Goal: Register for event/course

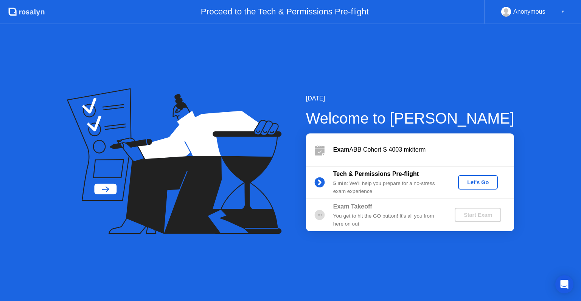
click at [489, 182] on div "Let's Go" at bounding box center [478, 182] width 34 height 6
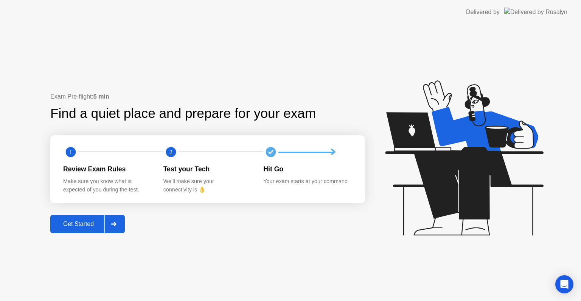
click at [115, 226] on icon at bounding box center [113, 223] width 5 height 5
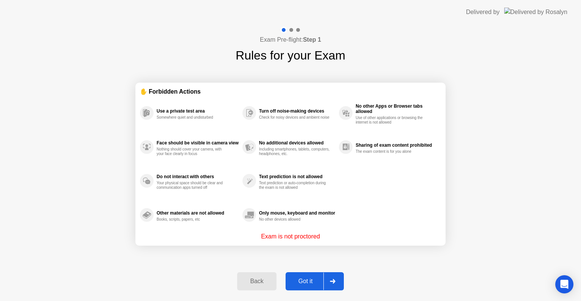
click at [336, 284] on div at bounding box center [333, 280] width 18 height 17
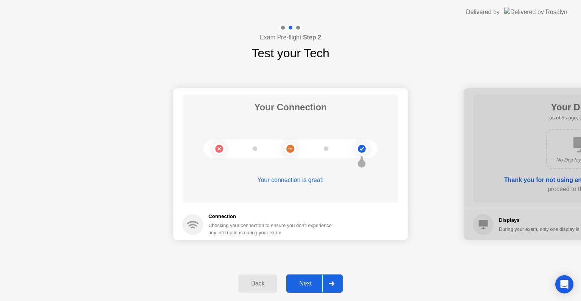
click at [336, 289] on div at bounding box center [331, 282] width 18 height 17
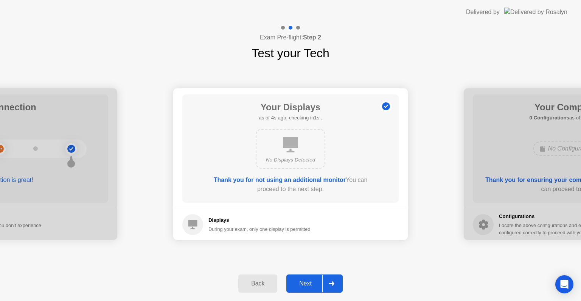
click at [336, 289] on div at bounding box center [331, 282] width 18 height 17
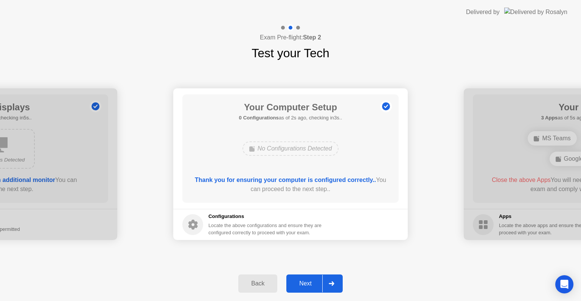
click at [339, 282] on div at bounding box center [331, 282] width 18 height 17
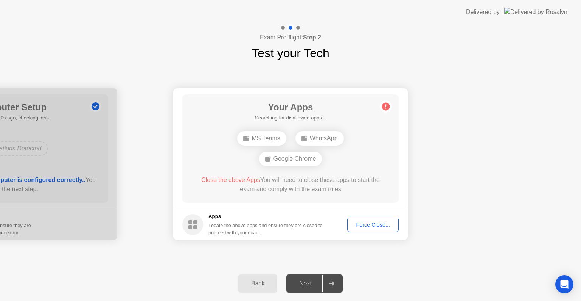
click at [369, 223] on div "Force Close..." at bounding box center [373, 224] width 46 height 6
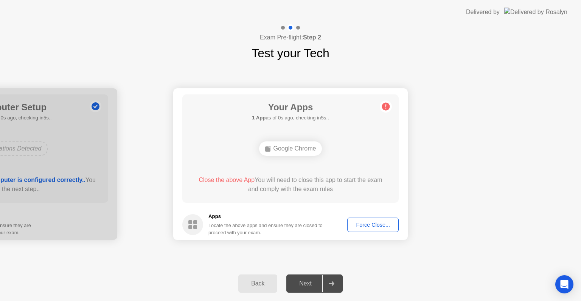
click at [377, 224] on div "Force Close..." at bounding box center [373, 224] width 46 height 6
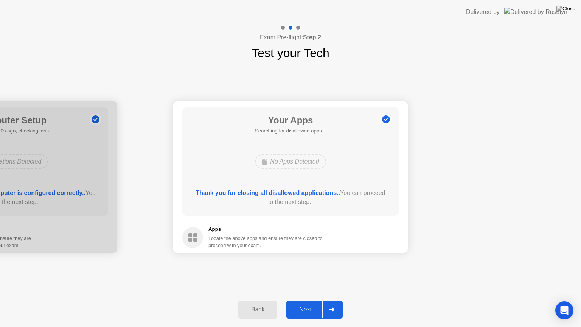
click at [332, 300] on div at bounding box center [331, 309] width 18 height 17
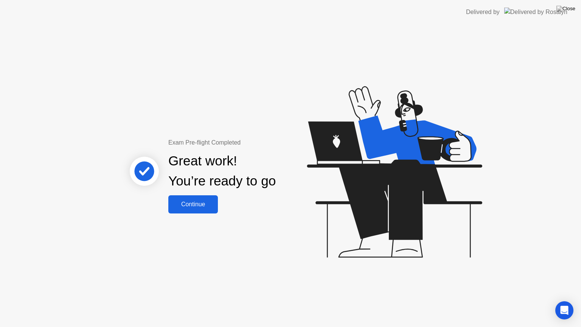
click at [198, 201] on div "Continue" at bounding box center [193, 204] width 45 height 7
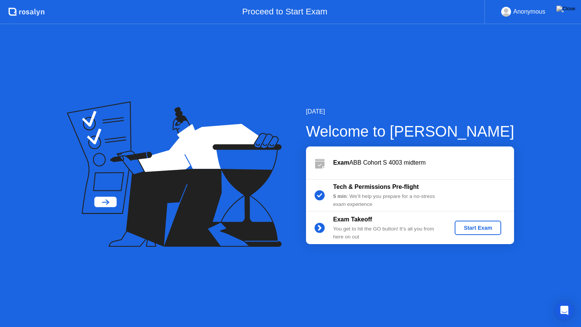
click at [467, 228] on div "Start Exam" at bounding box center [478, 228] width 40 height 6
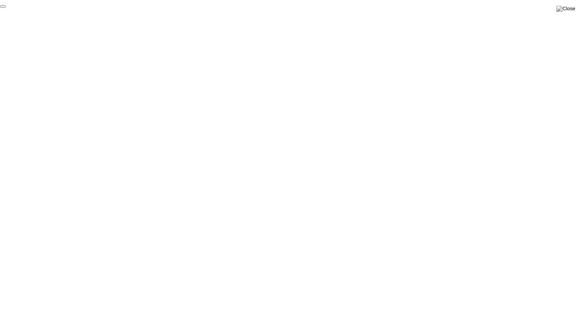
click div "End Proctoring Session"
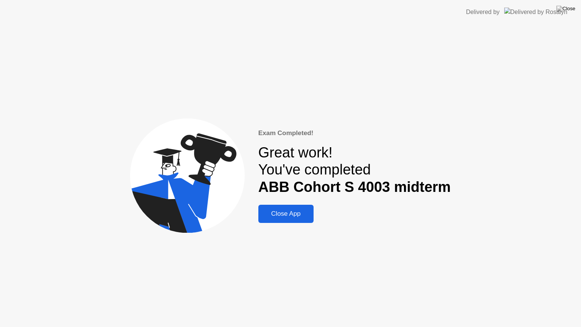
click at [311, 210] on div "Close App" at bounding box center [286, 214] width 51 height 8
